Goal: Information Seeking & Learning: Find specific fact

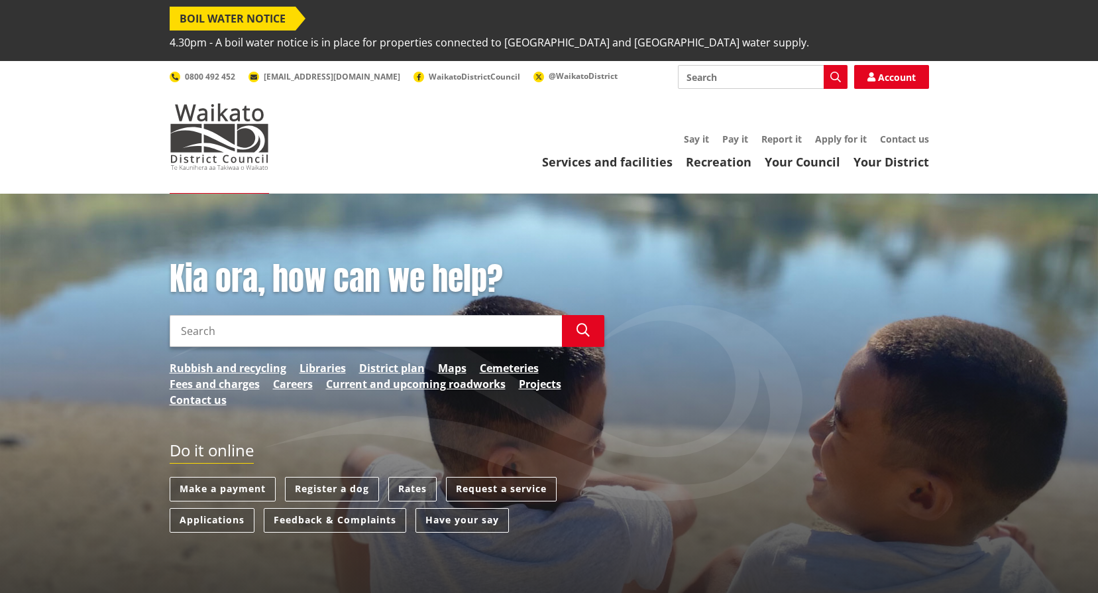
click at [707, 65] on input "Search" at bounding box center [763, 77] width 170 height 24
type input "fireplace"
click at [844, 65] on button "Search" at bounding box center [836, 77] width 24 height 24
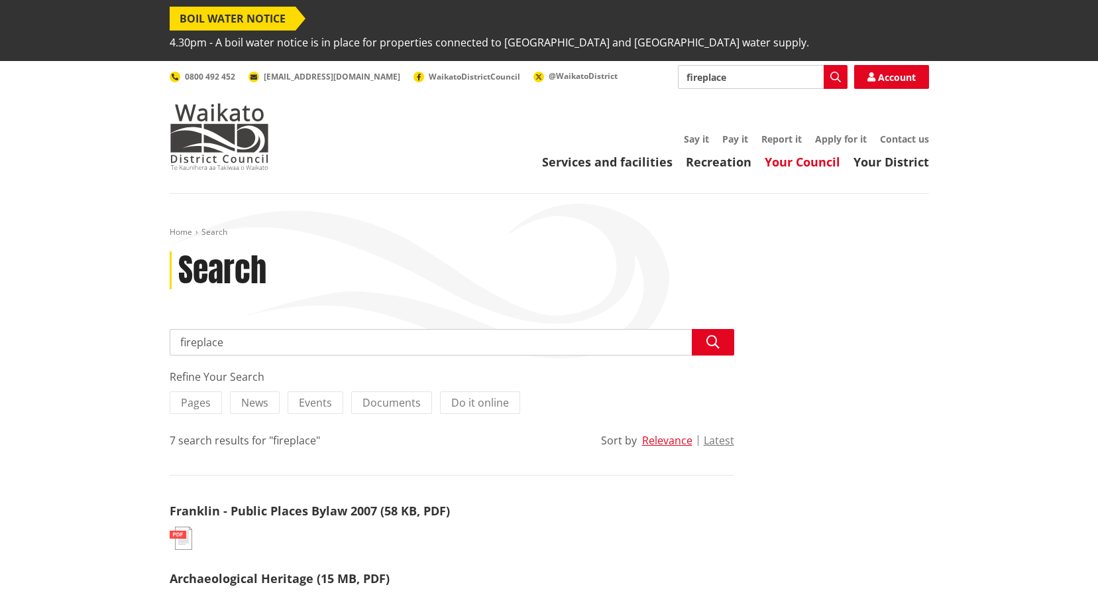
click at [797, 154] on link "Your Council" at bounding box center [803, 162] width 76 height 16
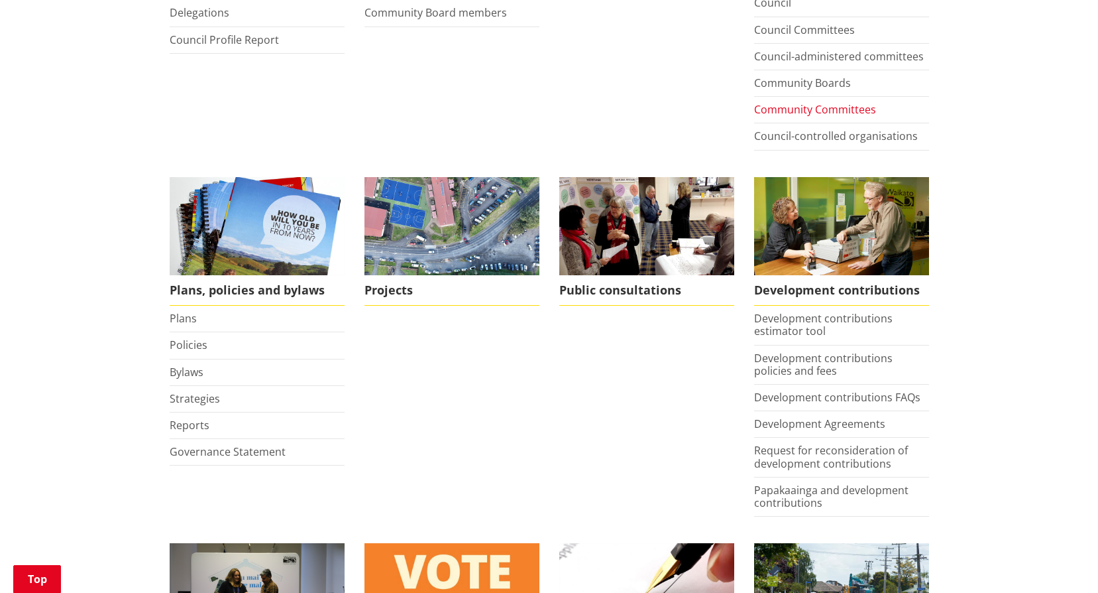
scroll to position [530, 0]
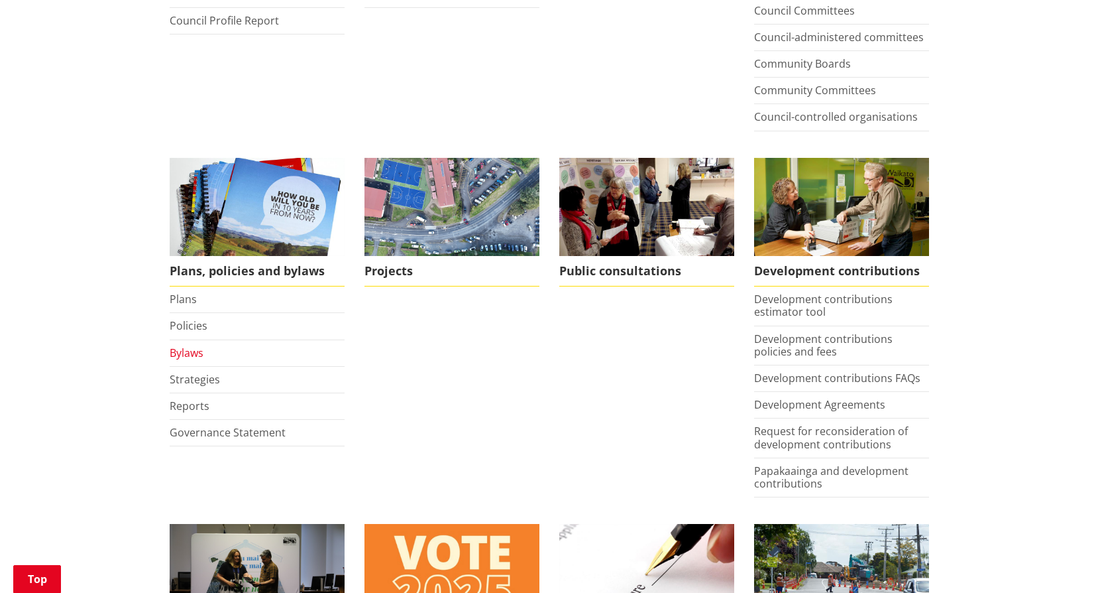
click at [188, 345] on link "Bylaws" at bounding box center [187, 352] width 34 height 15
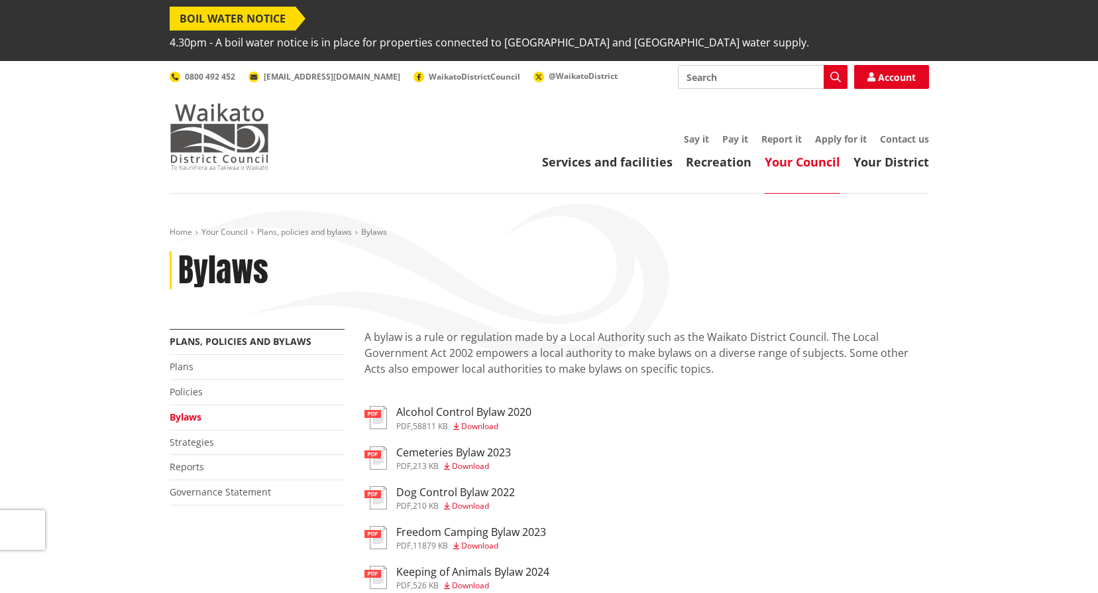
click at [235, 130] on img at bounding box center [219, 136] width 99 height 66
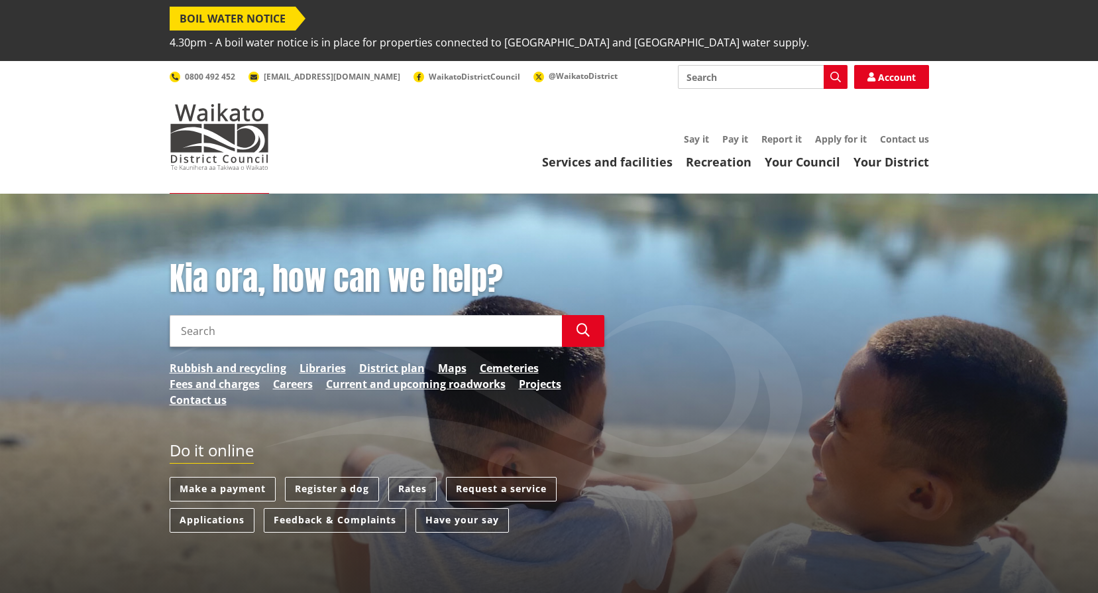
click at [728, 66] on div "Toggle search Toggle navigation Services and facilities Recreation Your Council…" at bounding box center [550, 117] width 780 height 105
click at [725, 61] on header "Toggle search Toggle navigation Services and facilities Recreation Your Council…" at bounding box center [549, 127] width 1098 height 133
click at [711, 65] on input "Search" at bounding box center [763, 77] width 170 height 24
type input "smoke complaints"
click at [837, 72] on icon "button" at bounding box center [836, 77] width 11 height 11
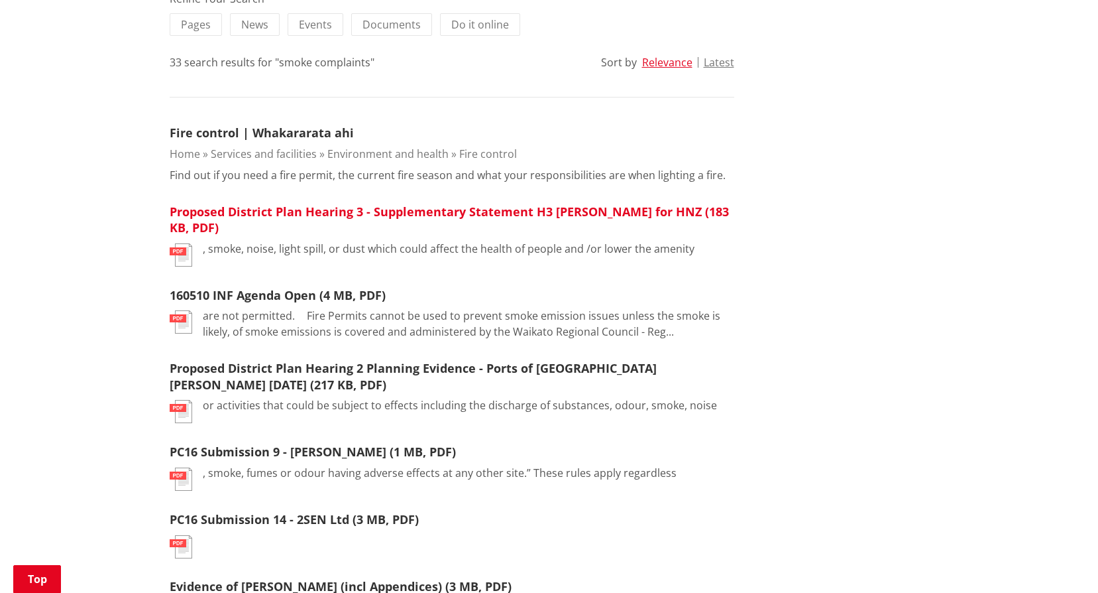
scroll to position [398, 0]
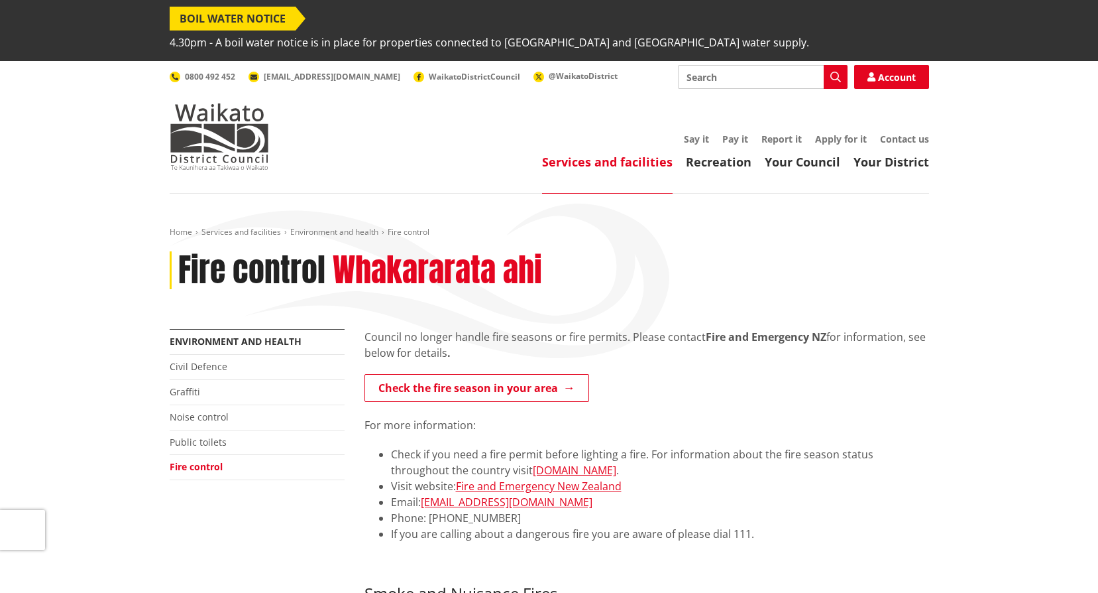
click at [804, 147] on header "Toggle search Toggle navigation Services and facilities Recreation Your Council…" at bounding box center [549, 127] width 1098 height 133
click at [805, 154] on link "Your Council" at bounding box center [803, 162] width 76 height 16
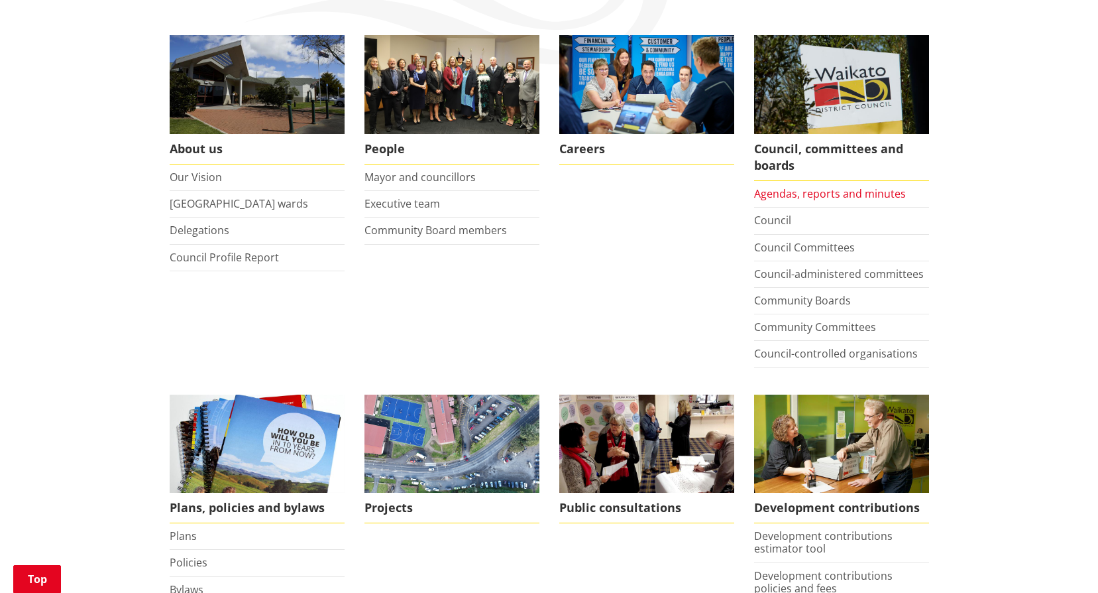
scroll to position [398, 0]
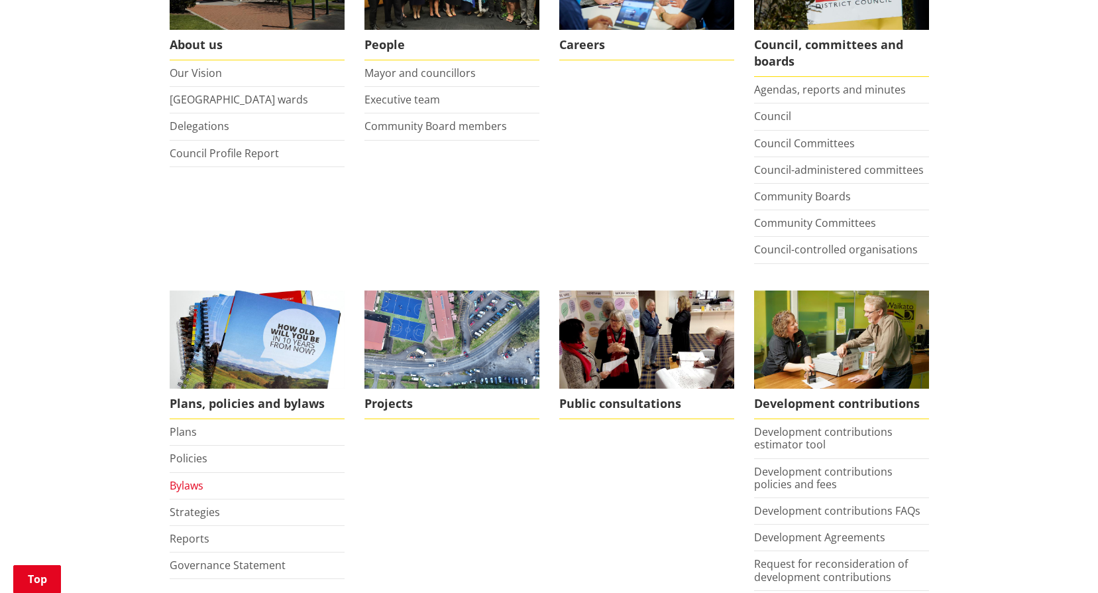
click at [175, 478] on link "Bylaws" at bounding box center [187, 485] width 34 height 15
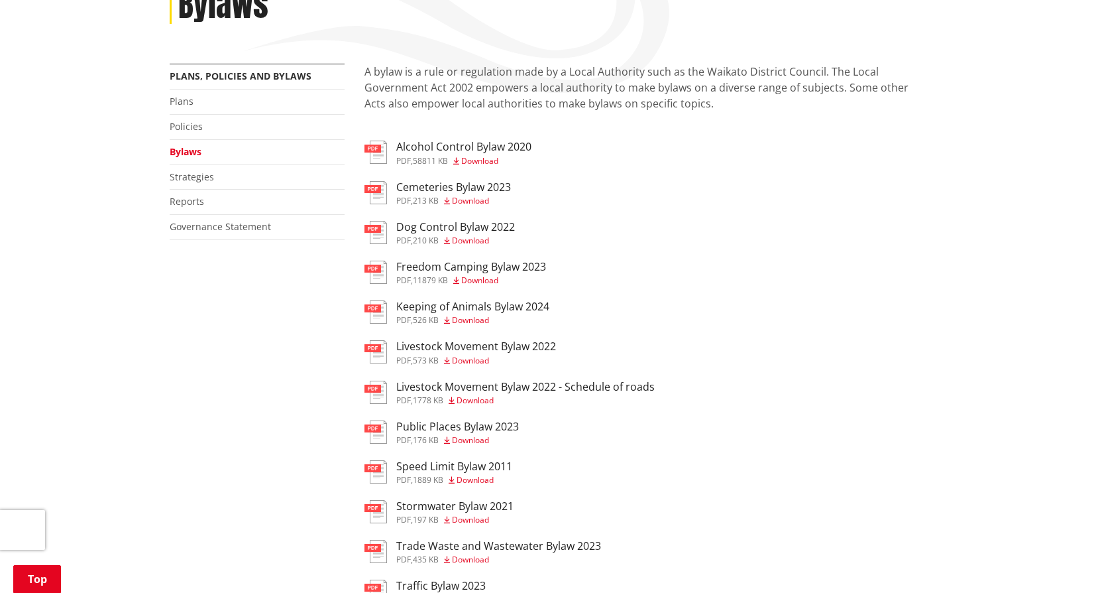
scroll to position [331, 0]
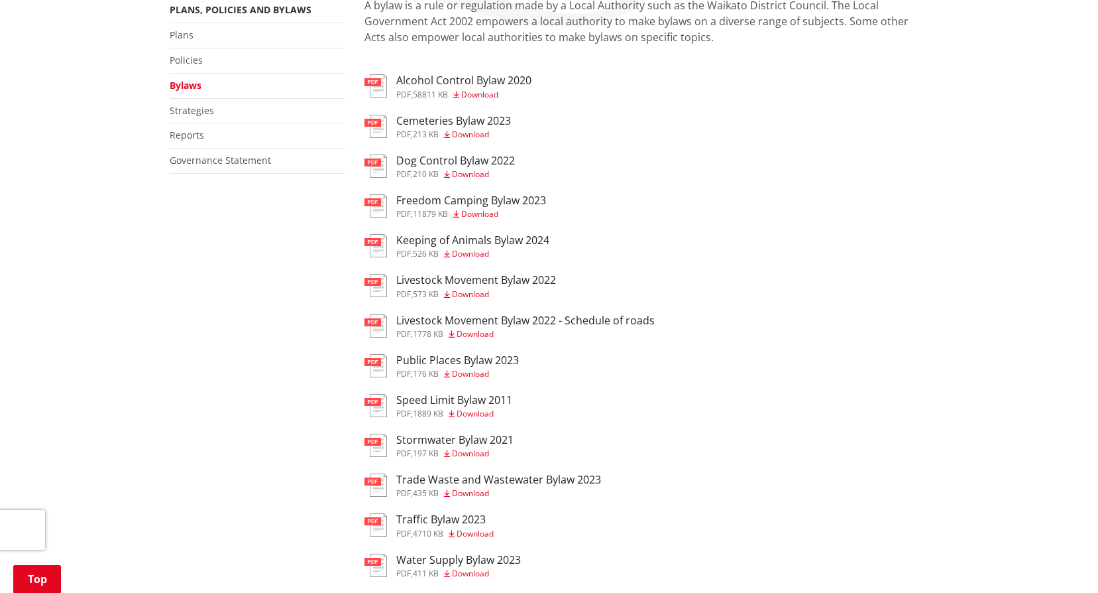
click at [477, 368] on span "Download" at bounding box center [470, 373] width 37 height 11
